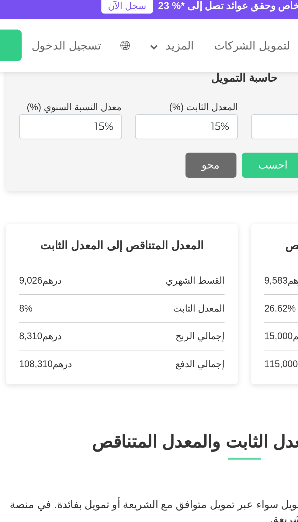
type input "36"
click at [125, 56] on input "15%" at bounding box center [122, 62] width 47 height 12
type input "1"
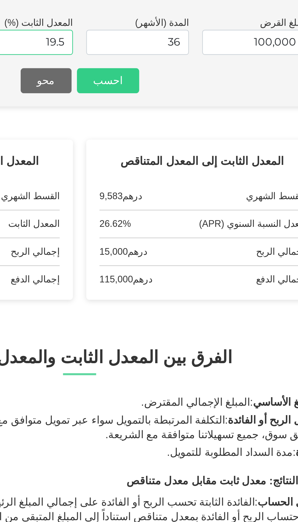
scroll to position [118, 0]
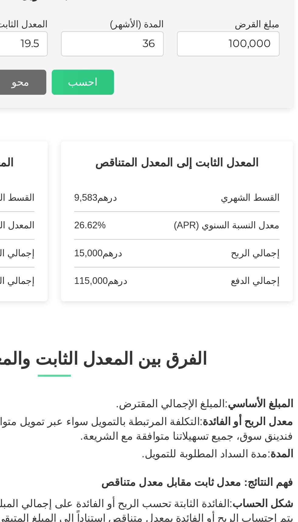
click at [169, 73] on button "احسب" at bounding box center [162, 79] width 29 height 12
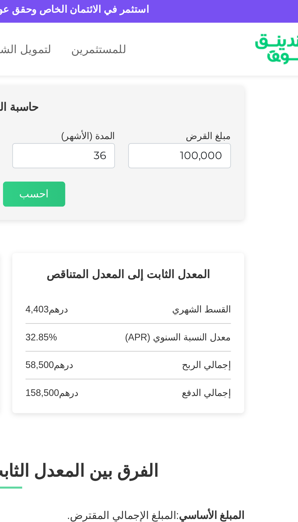
scroll to position [107, 0]
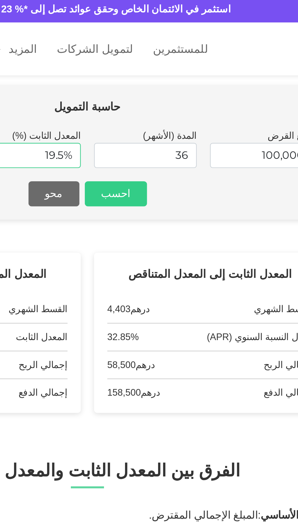
click at [119, 68] on input "19.5%" at bounding box center [122, 73] width 47 height 12
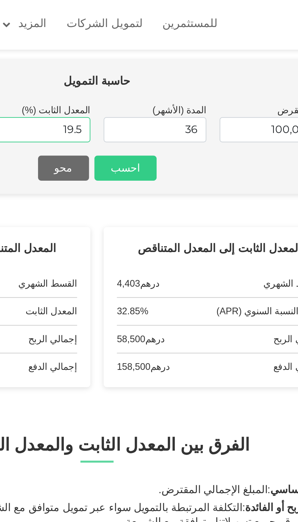
scroll to position [98, 0]
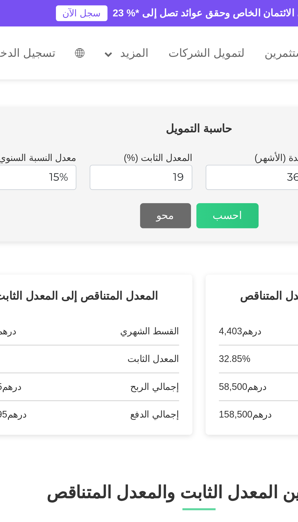
click at [168, 94] on button "احسب" at bounding box center [162, 99] width 29 height 12
type input "19%"
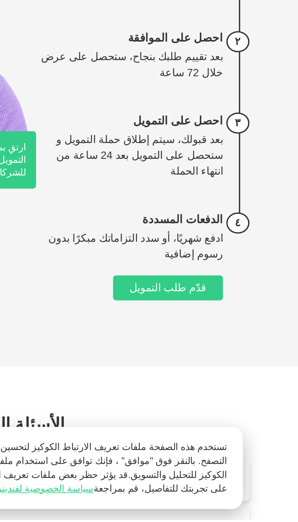
scroll to position [248, 0]
